Goal: Find specific page/section: Find specific page/section

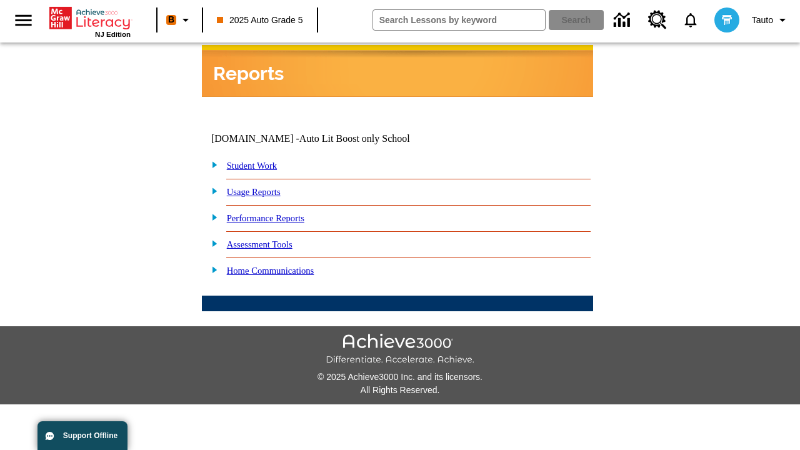
click at [259, 161] on link "Student Work" at bounding box center [252, 166] width 50 height 10
select select "/options/reports/?report_id=24&atype=14&section=2"
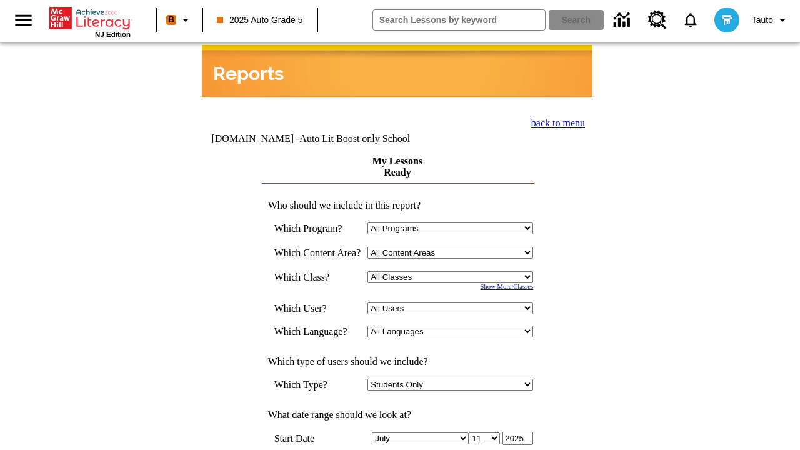
scroll to position [326, 0]
